Goal: Information Seeking & Learning: Learn about a topic

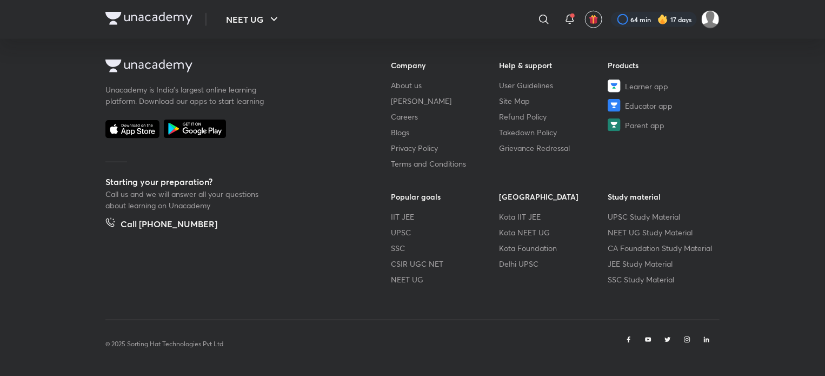
scroll to position [581, 0]
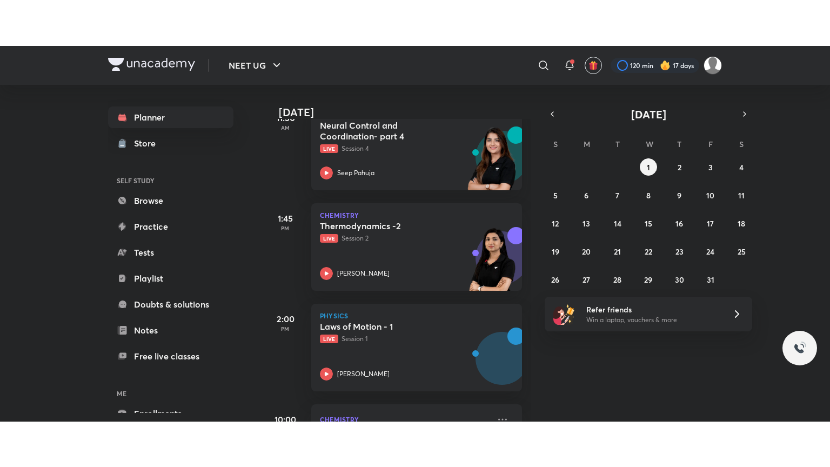
scroll to position [467, 0]
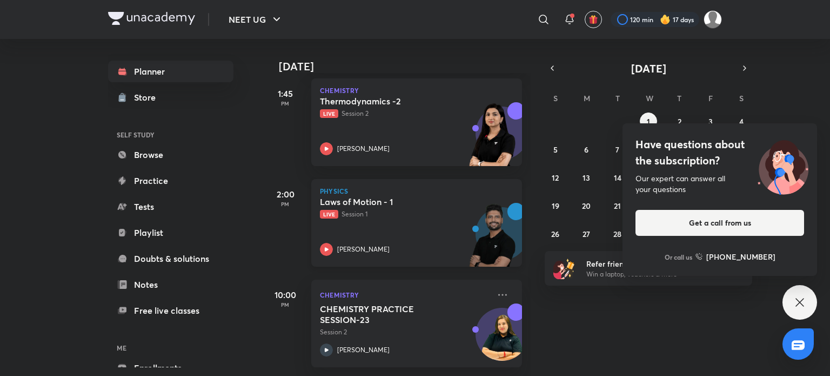
drag, startPoint x: 436, startPoint y: 196, endPoint x: 403, endPoint y: 214, distance: 37.7
click at [403, 214] on div "Laws of Motion - 1 Live Session 1 Prateek Jain" at bounding box center [405, 225] width 170 height 59
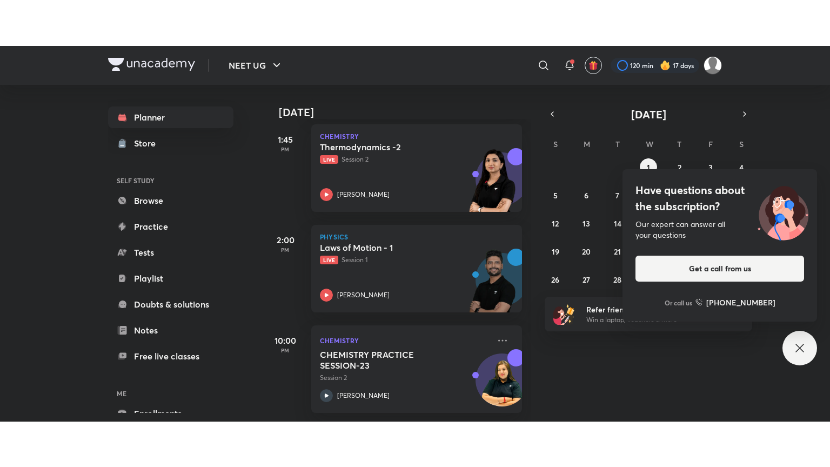
scroll to position [376, 0]
